Goal: Use online tool/utility: Utilize a website feature to perform a specific function

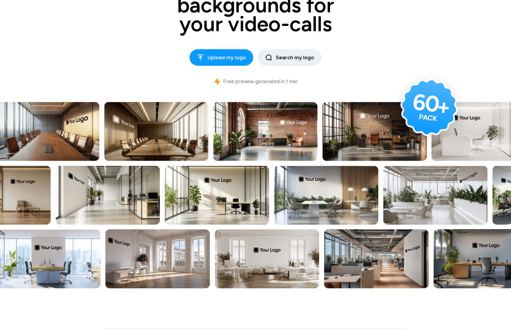
scroll to position [104, 0]
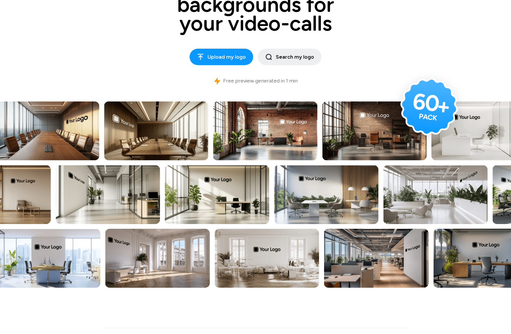
click at [363, 137] on img at bounding box center [374, 130] width 105 height 59
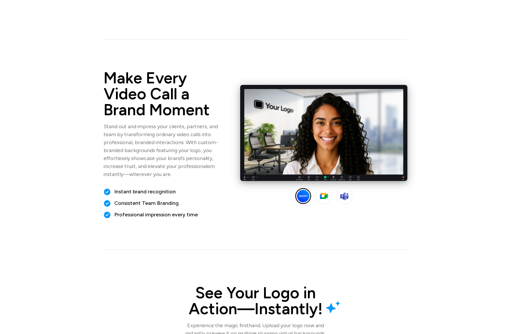
scroll to position [470, 0]
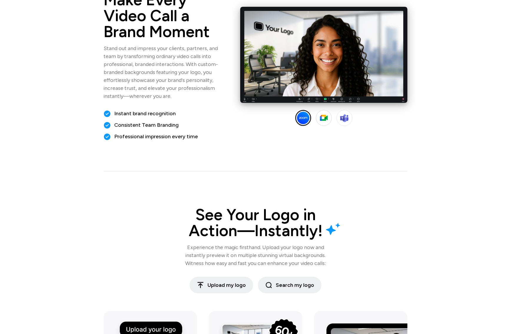
click at [323, 118] on img at bounding box center [324, 118] width 14 height 14
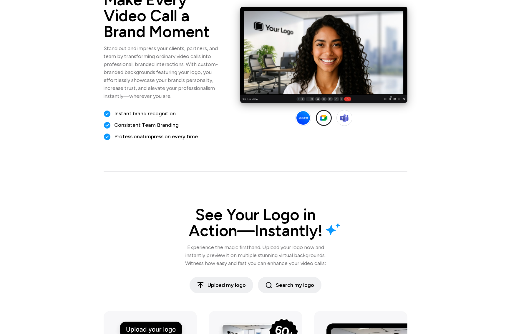
click at [343, 119] on img at bounding box center [345, 118] width 14 height 14
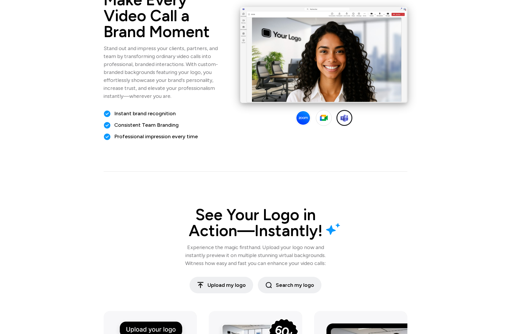
click at [326, 121] on img at bounding box center [324, 118] width 14 height 14
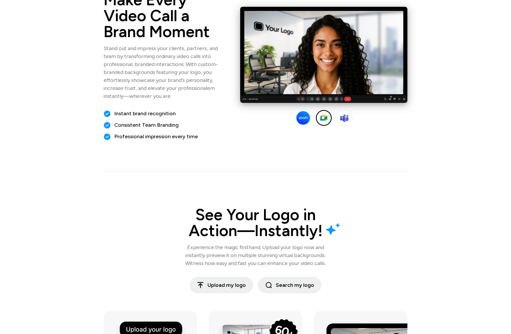
click at [306, 117] on img at bounding box center [304, 118] width 14 height 14
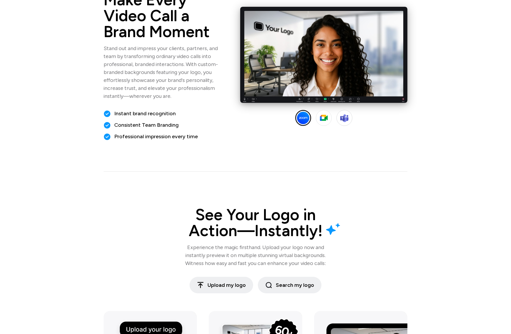
click at [346, 119] on img at bounding box center [345, 118] width 14 height 14
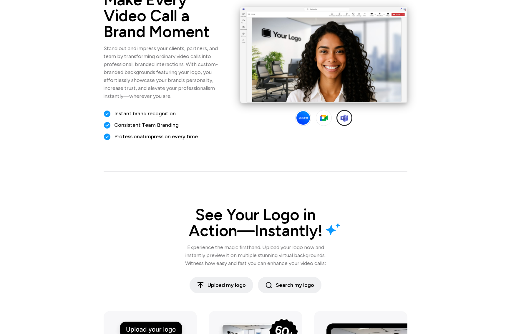
click at [302, 120] on img at bounding box center [304, 118] width 14 height 14
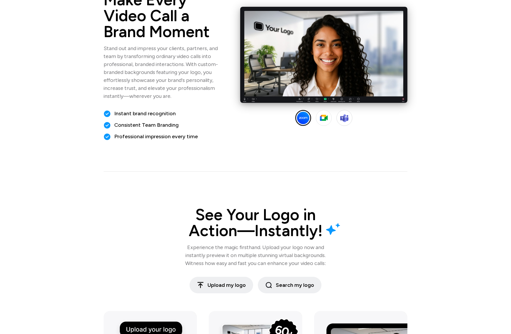
click at [349, 120] on img at bounding box center [345, 118] width 14 height 14
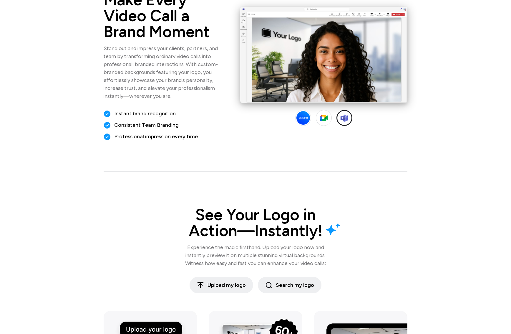
click at [325, 120] on img at bounding box center [324, 118] width 14 height 14
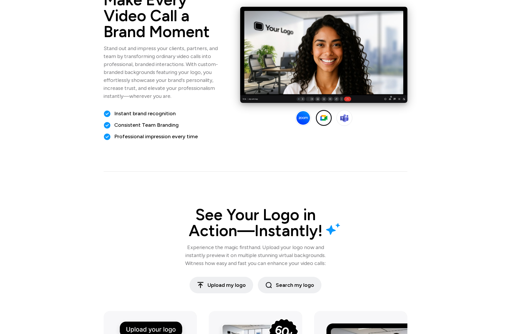
click at [297, 117] on img at bounding box center [304, 118] width 14 height 14
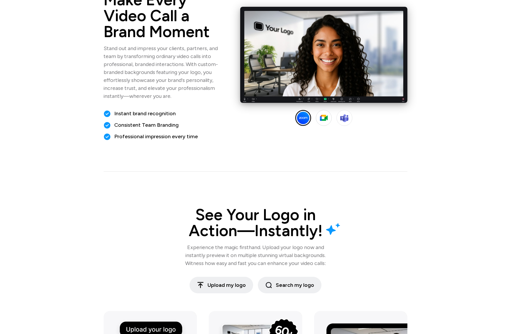
click at [321, 116] on img at bounding box center [324, 118] width 14 height 14
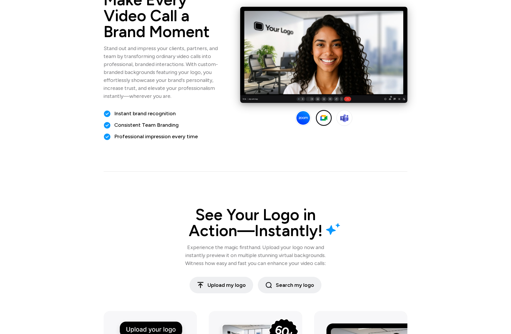
click at [310, 116] on img at bounding box center [304, 118] width 14 height 14
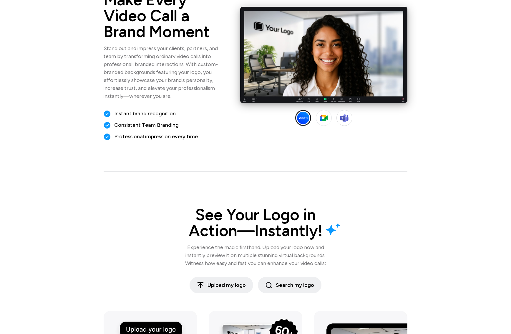
click at [347, 119] on img at bounding box center [345, 118] width 14 height 14
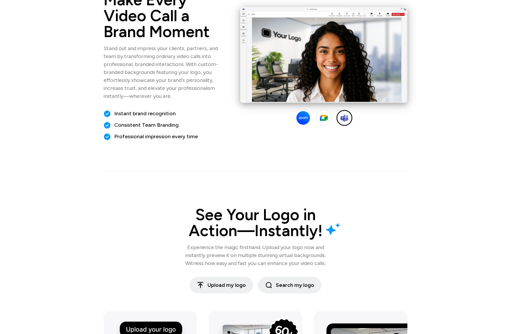
click at [290, 119] on div at bounding box center [323, 66] width 167 height 119
click at [308, 119] on img at bounding box center [304, 118] width 14 height 14
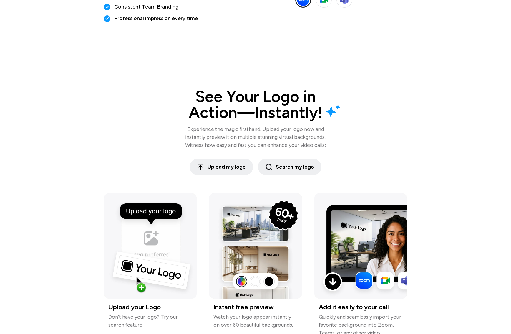
scroll to position [593, 0]
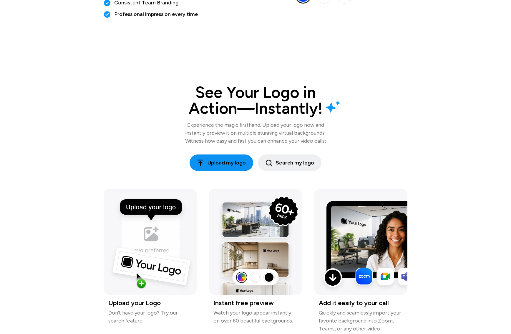
click at [236, 163] on span "Upload my logo" at bounding box center [221, 163] width 49 height 8
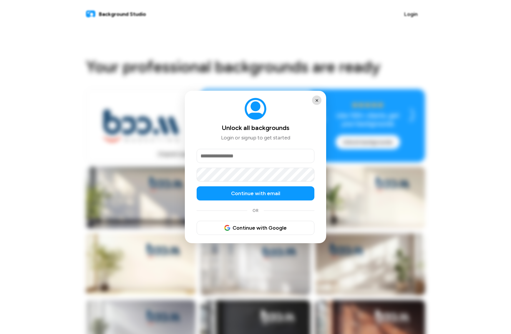
click at [316, 100] on button "×" at bounding box center [316, 99] width 9 height 9
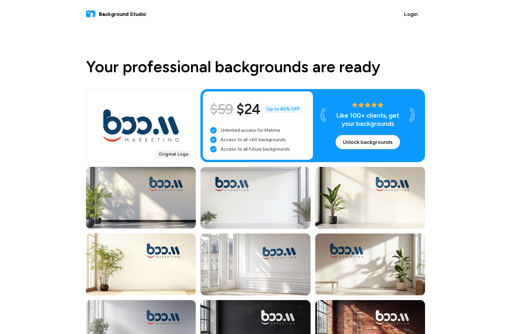
click at [171, 156] on span "Original Logo" at bounding box center [174, 154] width 36 height 8
click at [157, 128] on img at bounding box center [141, 126] width 77 height 34
click at [159, 78] on div "Your professional backgrounds are ready Adjust size of your logo if needed Purc…" at bounding box center [255, 71] width 339 height 25
click at [162, 75] on h1 "Your professional backgrounds are ready" at bounding box center [233, 67] width 295 height 16
click at [178, 82] on div "Your professional backgrounds are ready Adjust size of your logo if needed Purc…" at bounding box center [255, 71] width 339 height 25
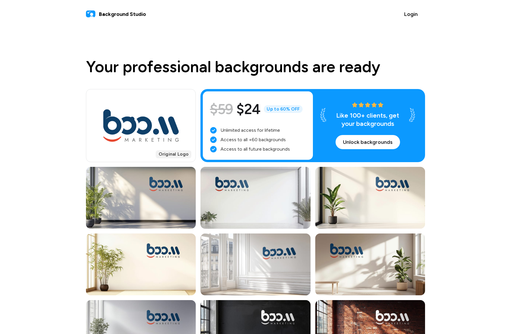
click at [177, 156] on span "Original Logo" at bounding box center [174, 154] width 36 height 8
click at [125, 14] on span "Background Studio" at bounding box center [122, 14] width 47 height 8
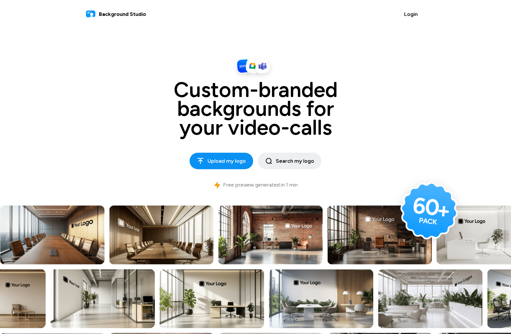
click at [223, 156] on button "Upload my logo" at bounding box center [222, 161] width 64 height 16
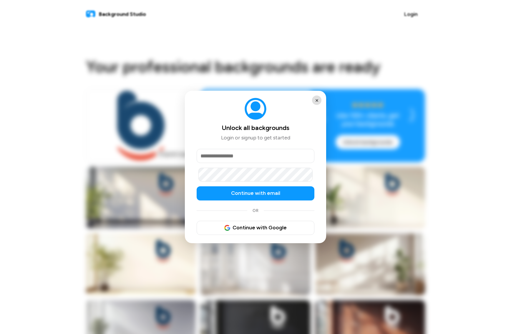
click at [320, 101] on button "×" at bounding box center [316, 99] width 9 height 9
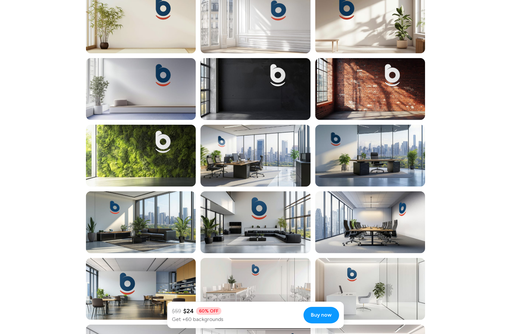
scroll to position [242, 0]
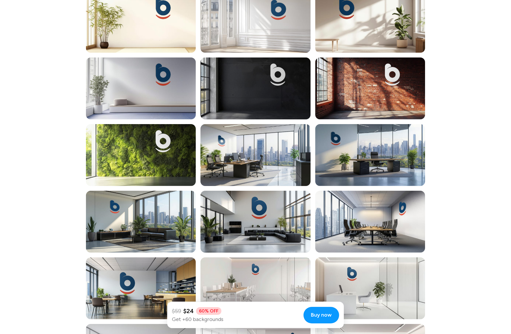
click at [248, 90] on div at bounding box center [256, 88] width 110 height 62
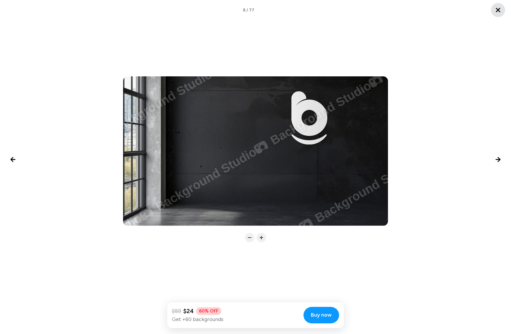
click at [497, 10] on icon "Close lightbox" at bounding box center [498, 9] width 7 height 7
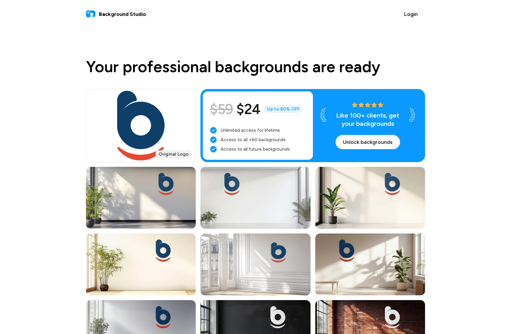
scroll to position [0, 0]
click at [122, 14] on span "Background Studio" at bounding box center [122, 14] width 47 height 8
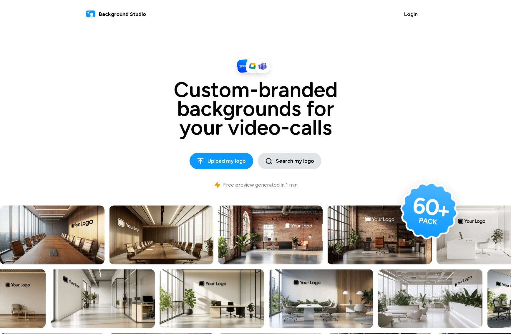
scroll to position [0, 0]
click at [310, 163] on span "Search my logo" at bounding box center [289, 161] width 49 height 8
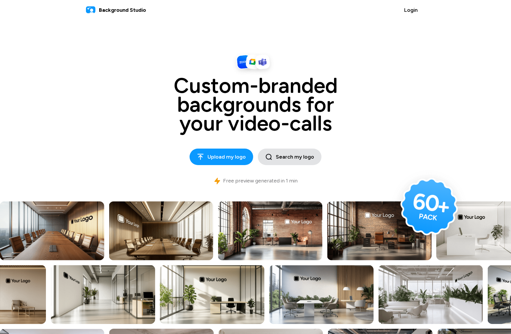
scroll to position [7, 0]
